Goal: Task Accomplishment & Management: Manage account settings

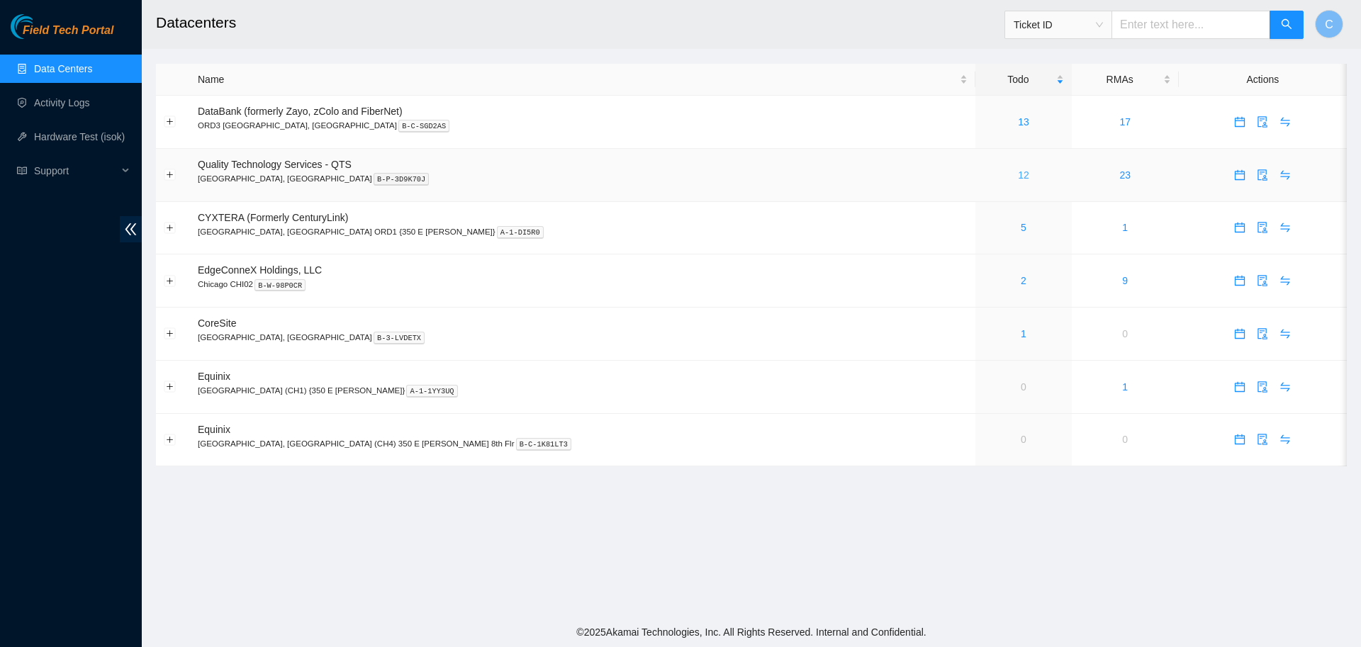
click at [1018, 174] on link "12" at bounding box center [1023, 174] width 11 height 11
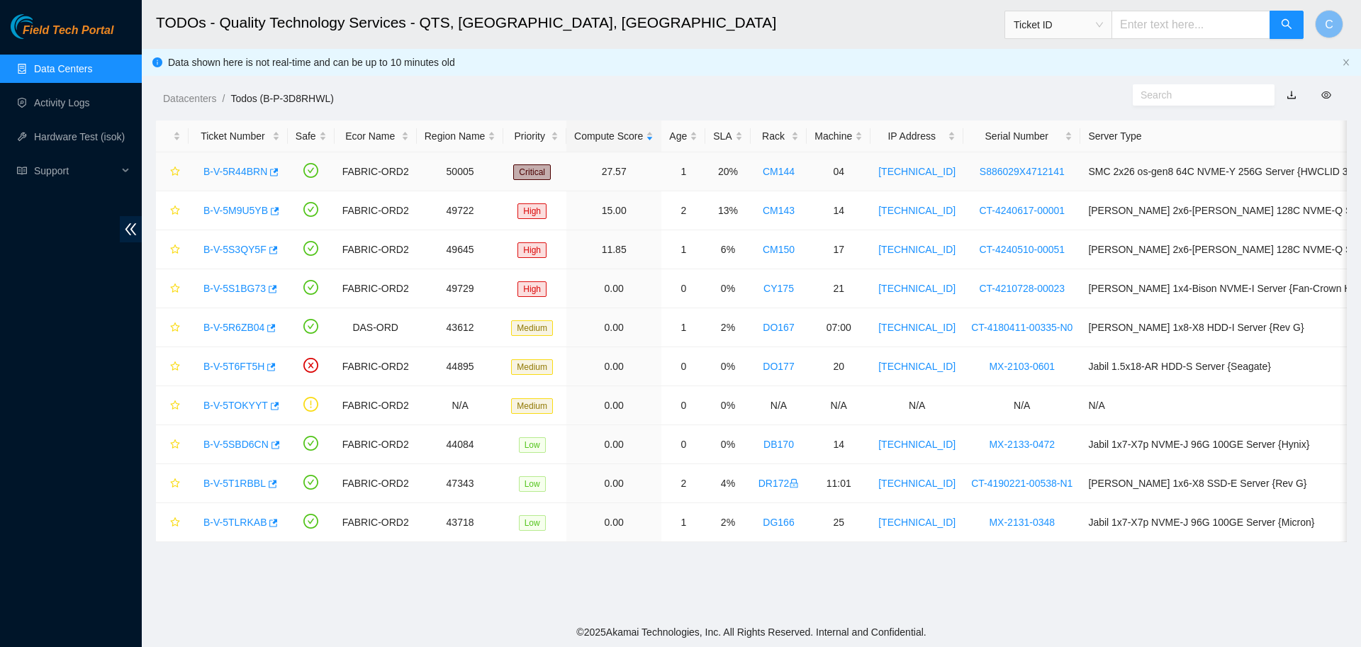
click at [236, 171] on link "B-V-5R44BRN" at bounding box center [235, 171] width 64 height 11
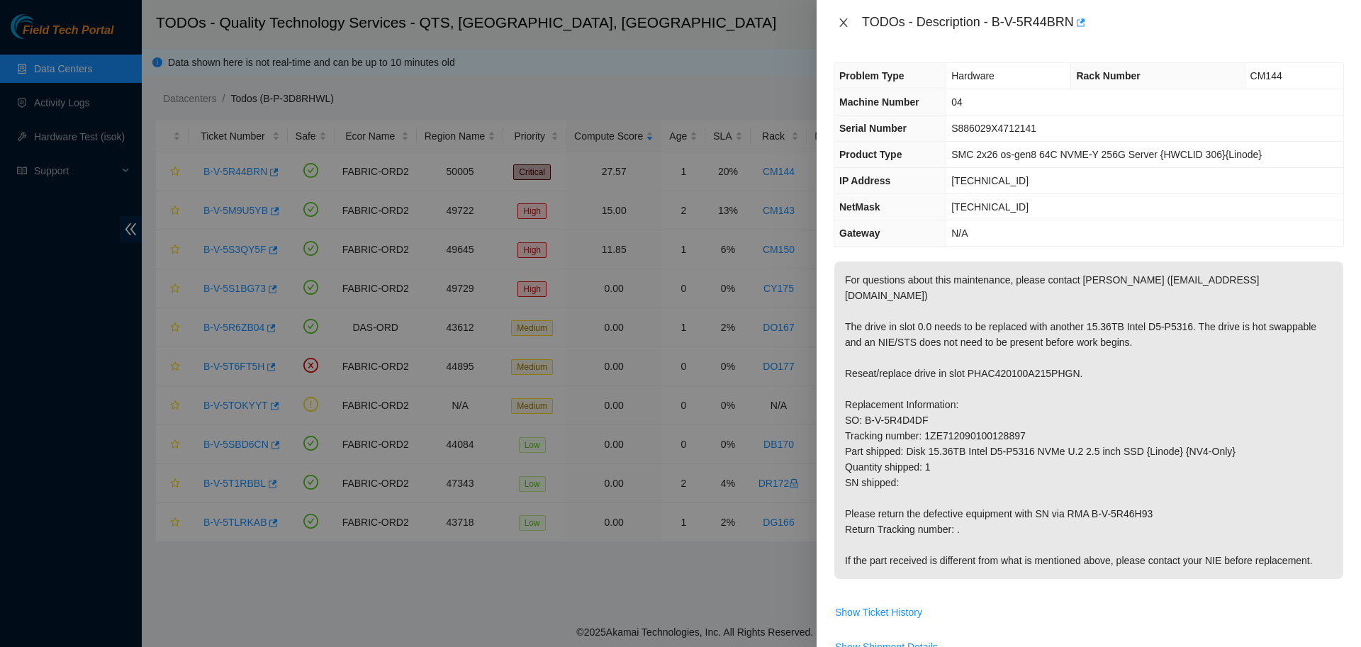
click at [843, 20] on icon "close" at bounding box center [843, 22] width 11 height 11
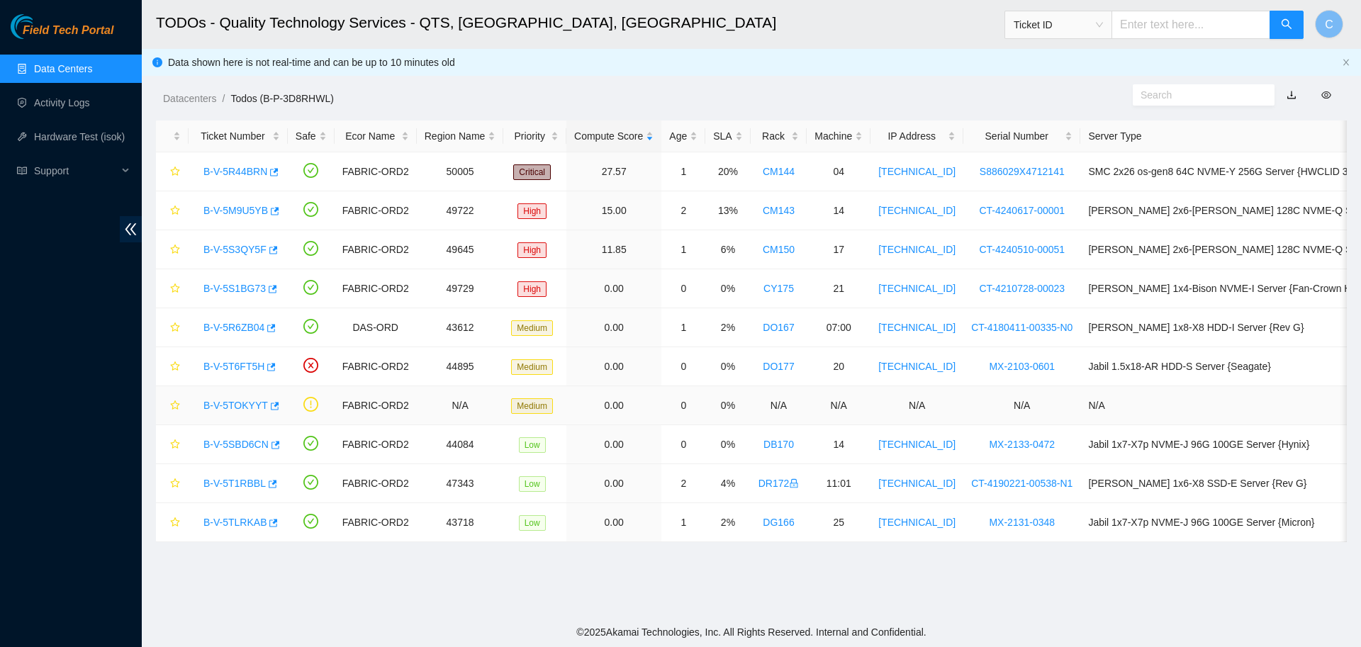
click at [225, 401] on link "B-V-5TOKYYT" at bounding box center [235, 405] width 65 height 11
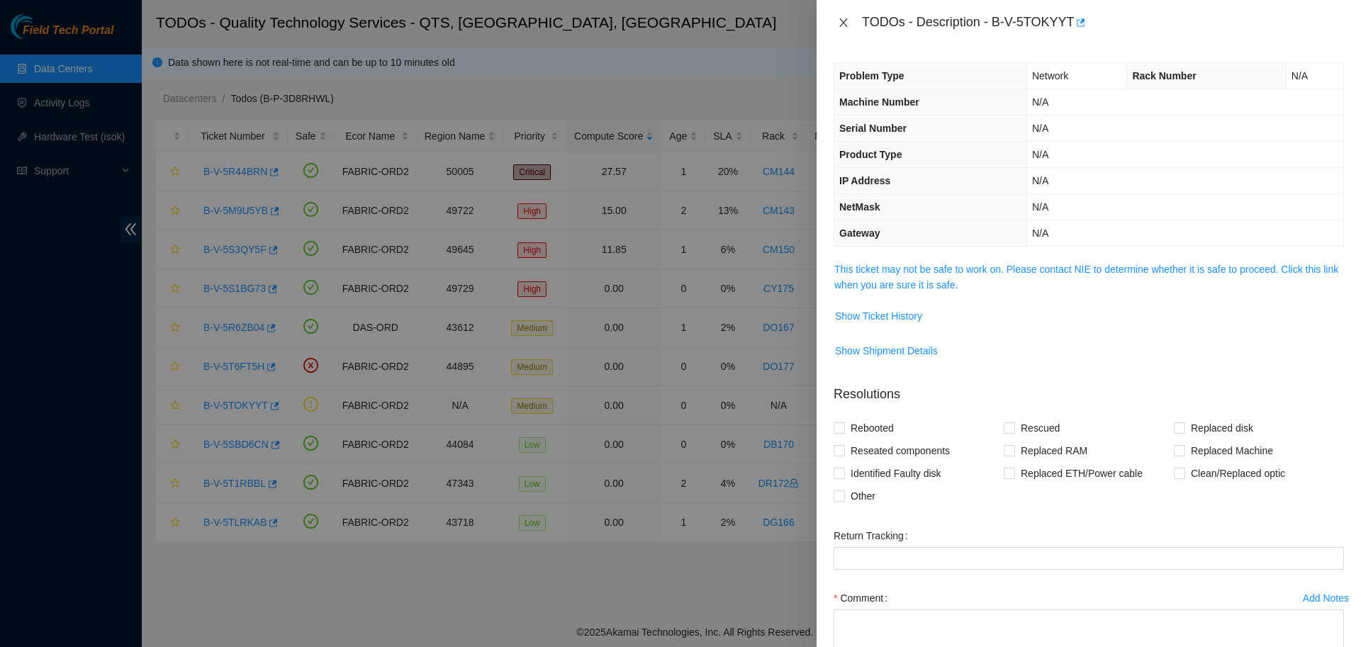
click at [841, 22] on icon "close" at bounding box center [843, 22] width 8 height 9
